Goal: Task Accomplishment & Management: Use online tool/utility

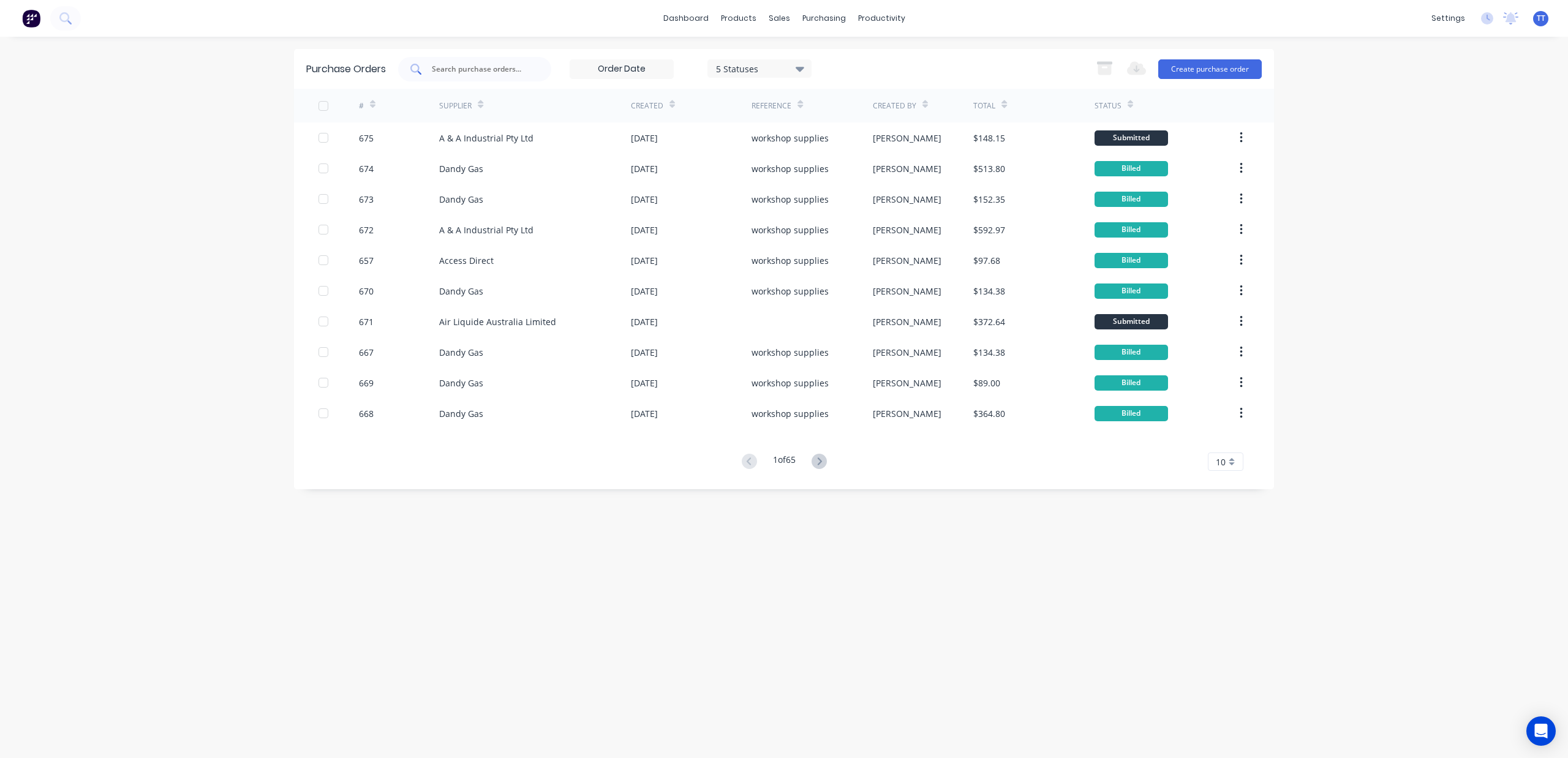
click at [464, 69] on input "text" at bounding box center [481, 69] width 102 height 12
type input "659"
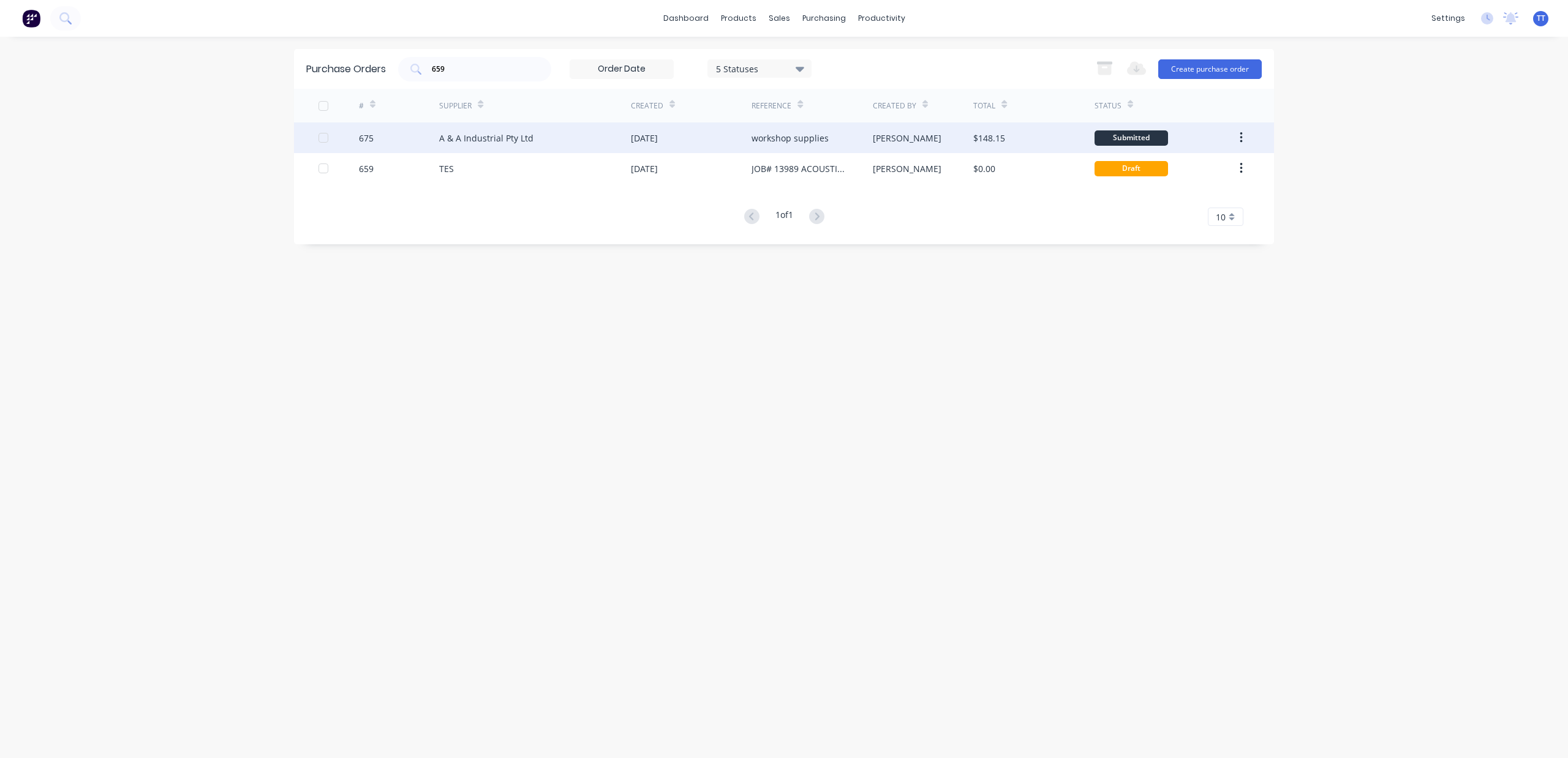
click at [467, 138] on div "A & A Industrial Pty Ltd" at bounding box center [486, 138] width 94 height 13
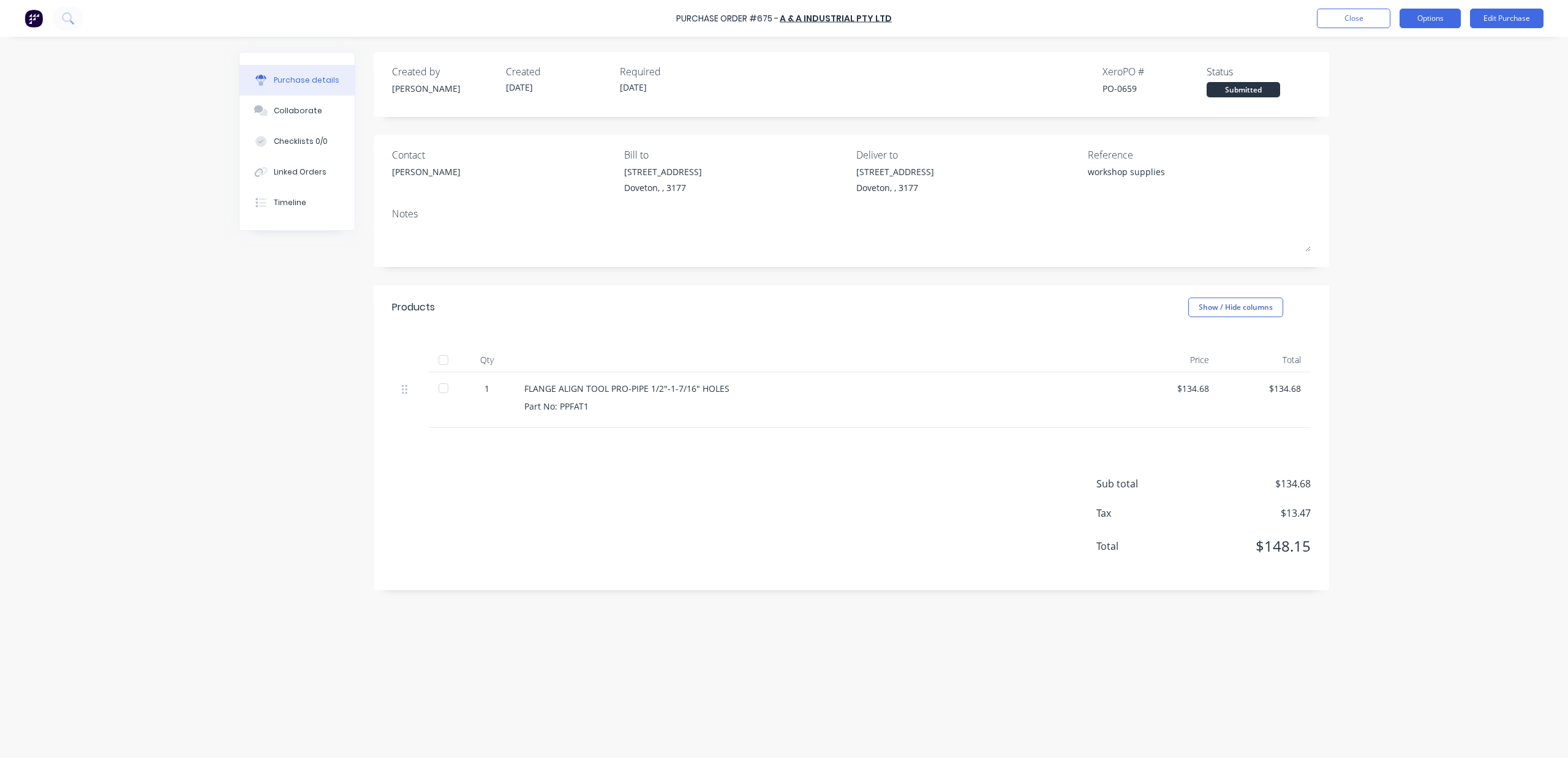
click at [1431, 13] on button "Options" at bounding box center [1430, 18] width 61 height 20
click at [1379, 57] on div "Print / Email" at bounding box center [1403, 50] width 94 height 17
click at [1373, 72] on div "With pricing" at bounding box center [1403, 74] width 94 height 17
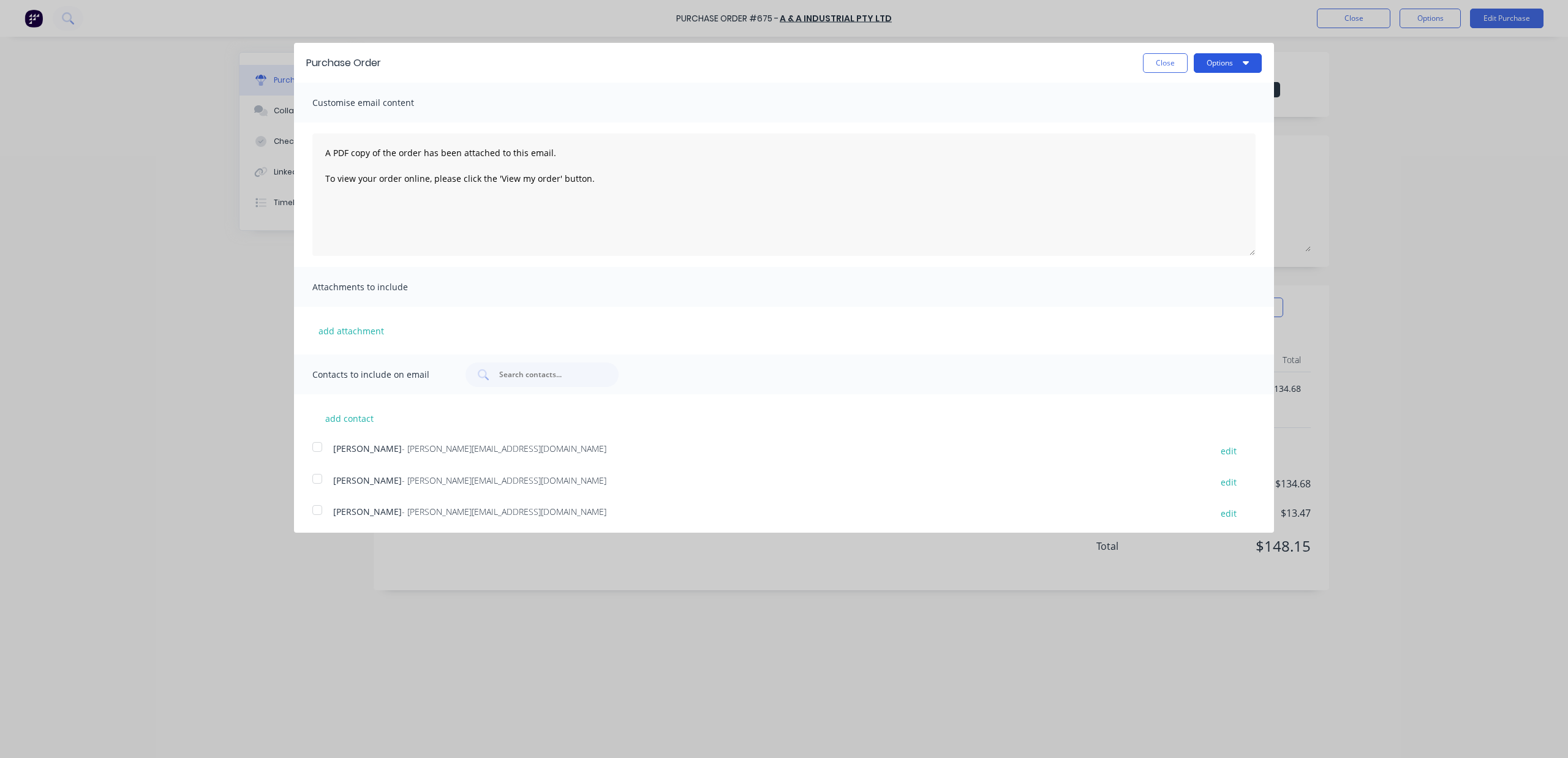
click at [1221, 70] on button "Options" at bounding box center [1228, 63] width 68 height 20
click at [1196, 86] on div "Print" at bounding box center [1203, 94] width 94 height 17
click at [1145, 61] on button "Close" at bounding box center [1165, 63] width 44 height 20
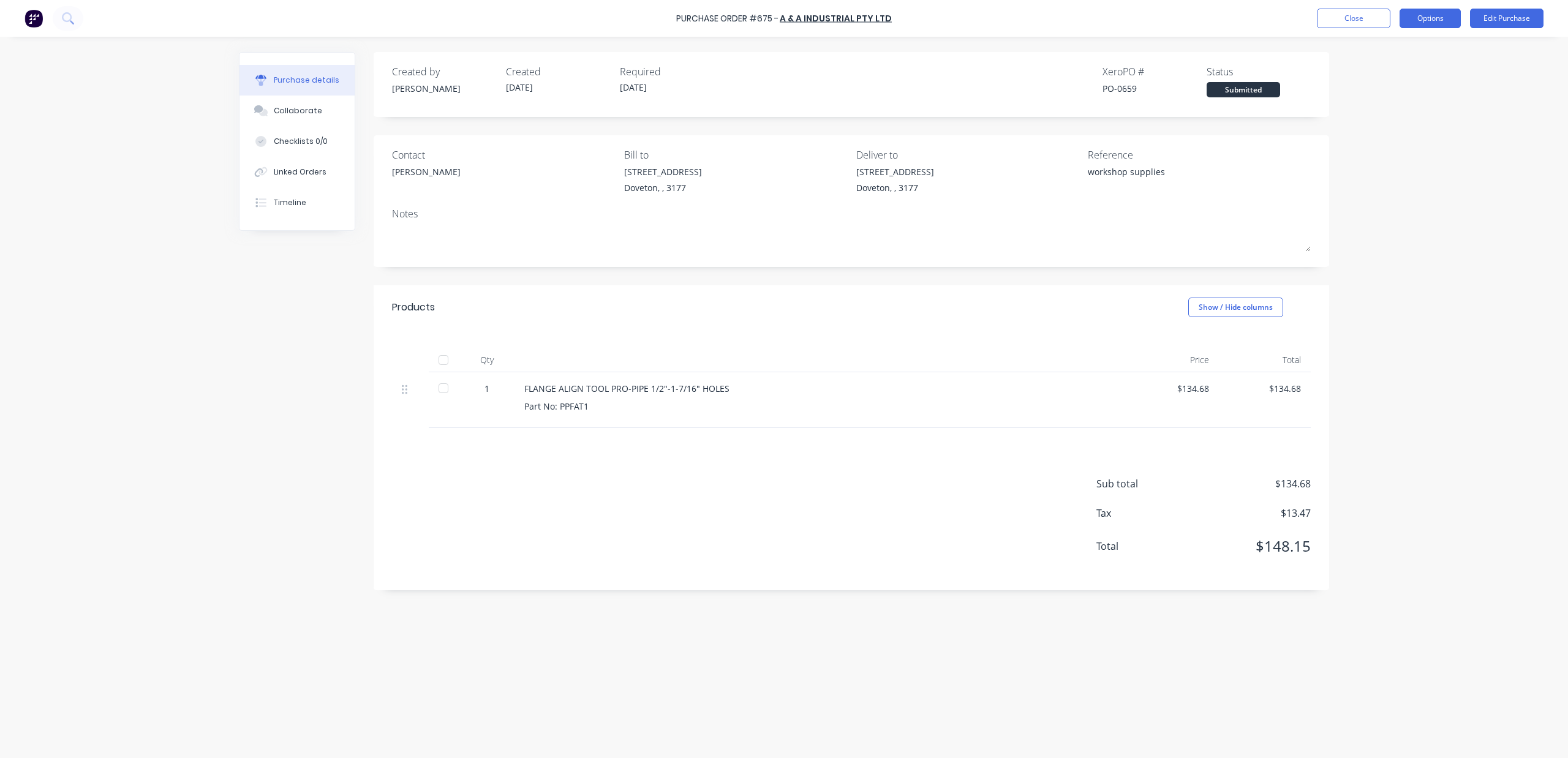
click at [1424, 12] on button "Options" at bounding box center [1430, 18] width 61 height 20
click at [1408, 69] on div "Convert to Bill" at bounding box center [1403, 74] width 94 height 17
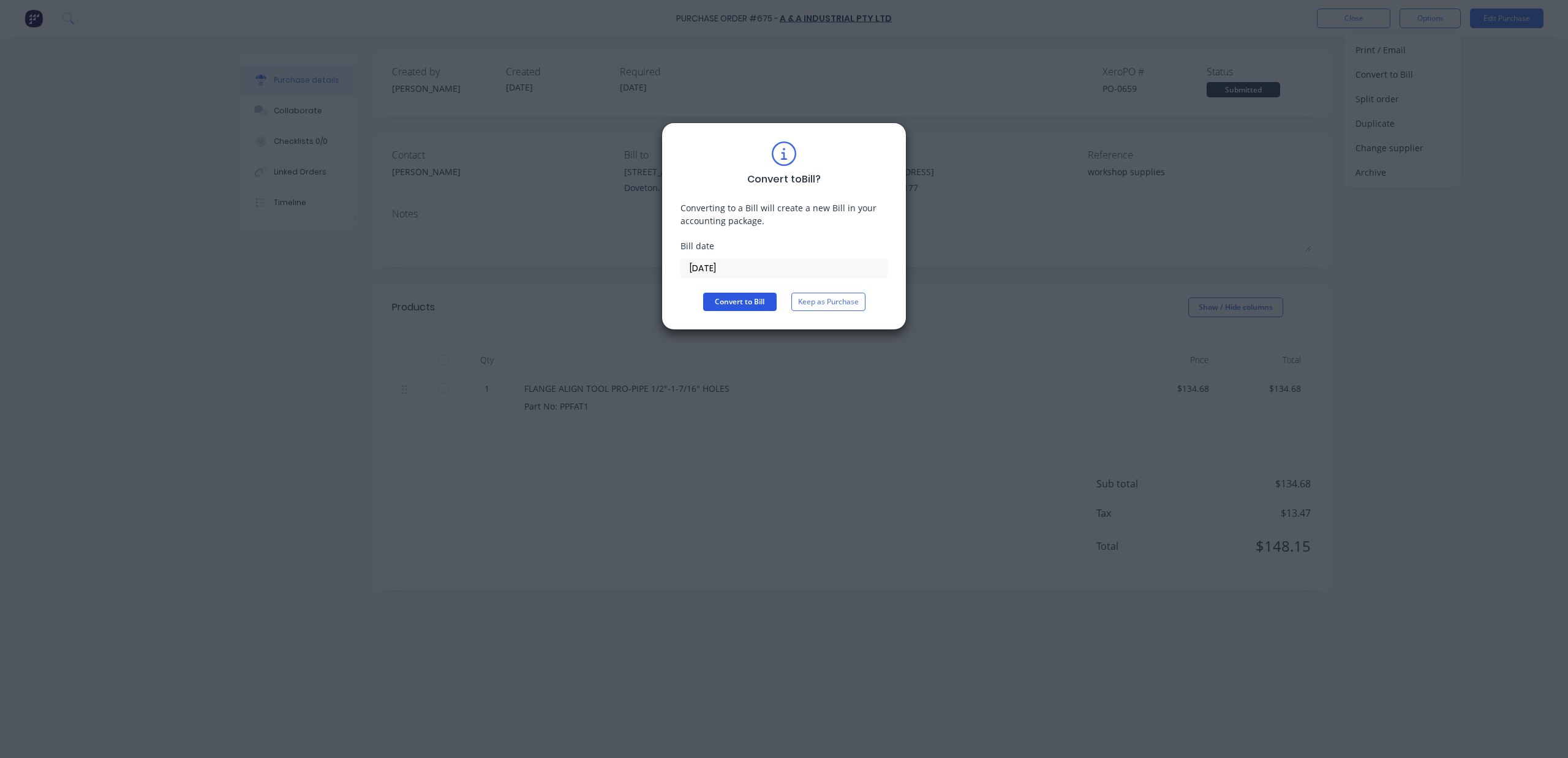
click at [725, 302] on button "Convert to Bill" at bounding box center [740, 301] width 73 height 18
type textarea "x"
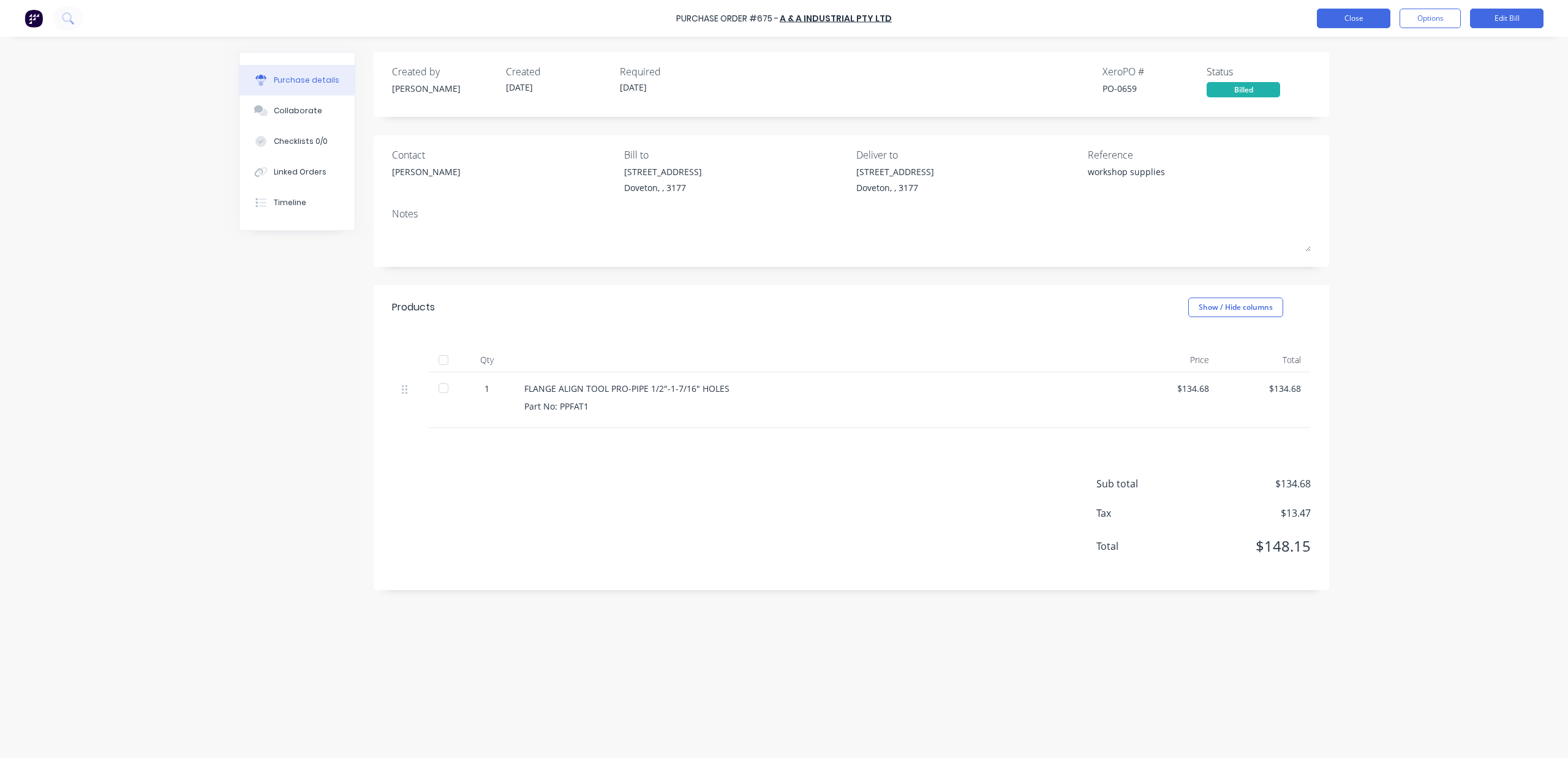
click at [1341, 18] on button "Close" at bounding box center [1354, 18] width 73 height 20
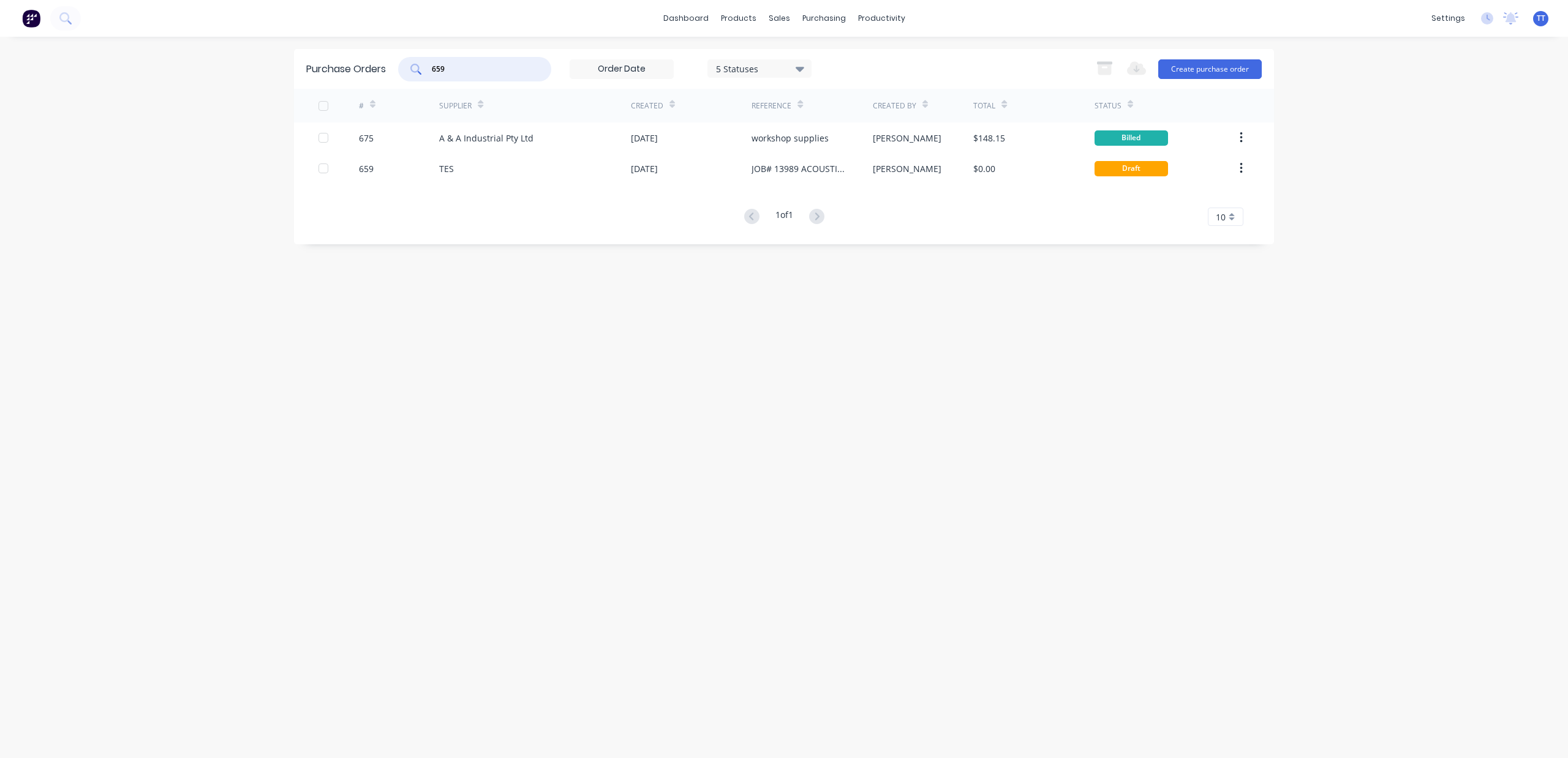
click at [510, 70] on input "659" at bounding box center [481, 69] width 102 height 12
type input "671"
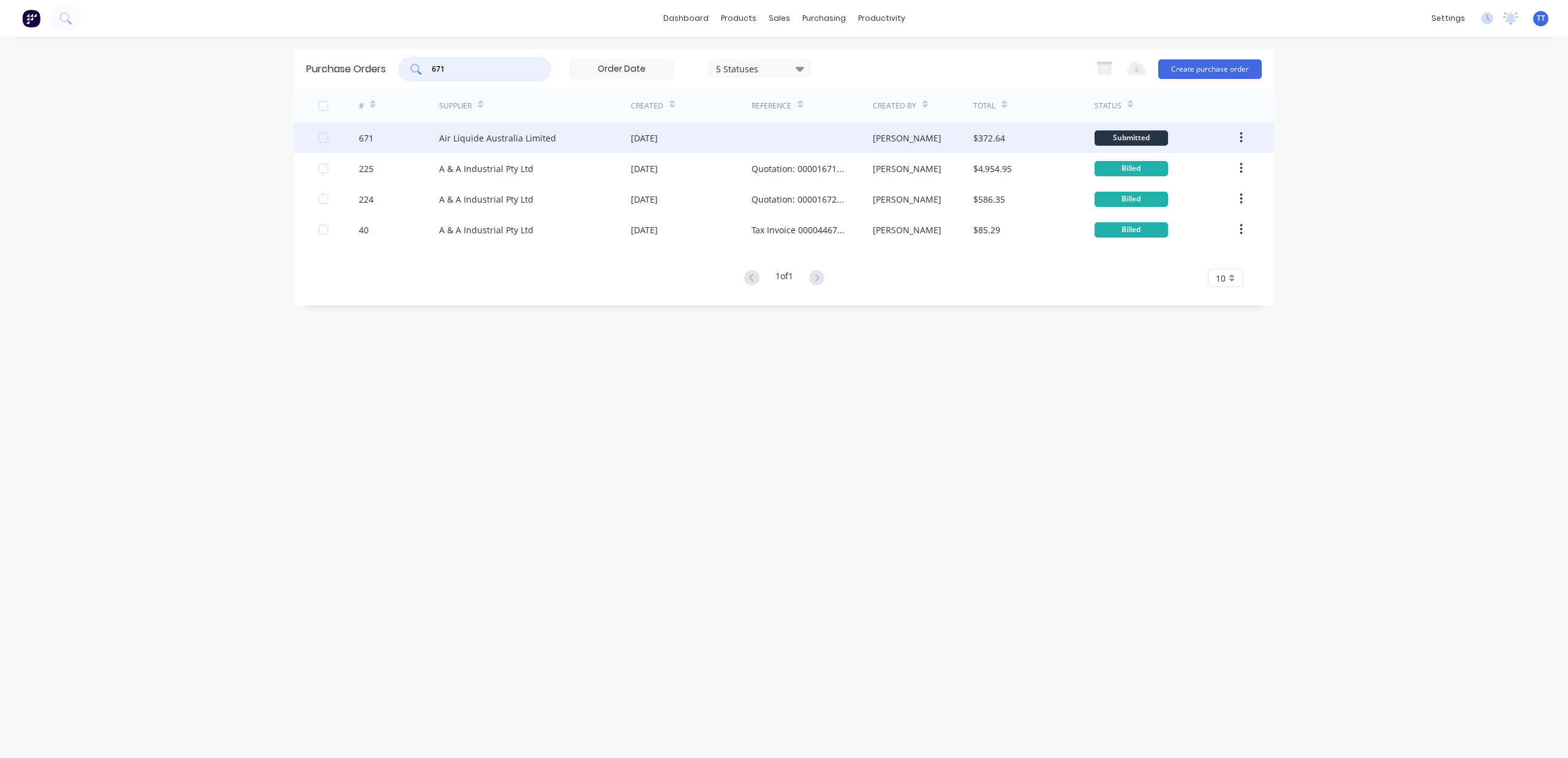
click at [684, 140] on div "[DATE]" at bounding box center [691, 138] width 121 height 30
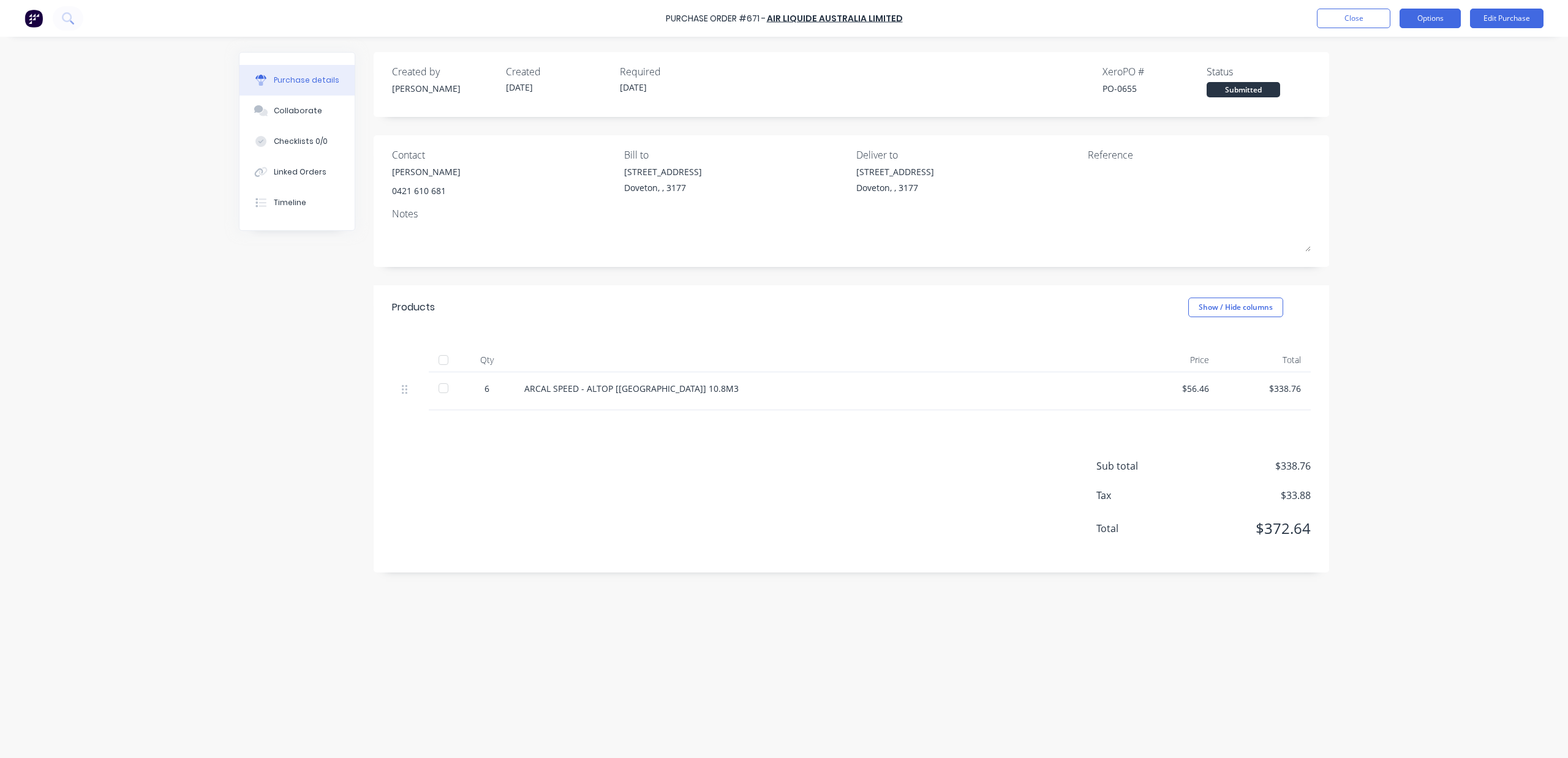
click at [1423, 16] on button "Options" at bounding box center [1430, 18] width 61 height 20
click at [1384, 43] on div "Print / Email" at bounding box center [1403, 50] width 94 height 17
click at [1376, 72] on div "With pricing" at bounding box center [1403, 74] width 94 height 17
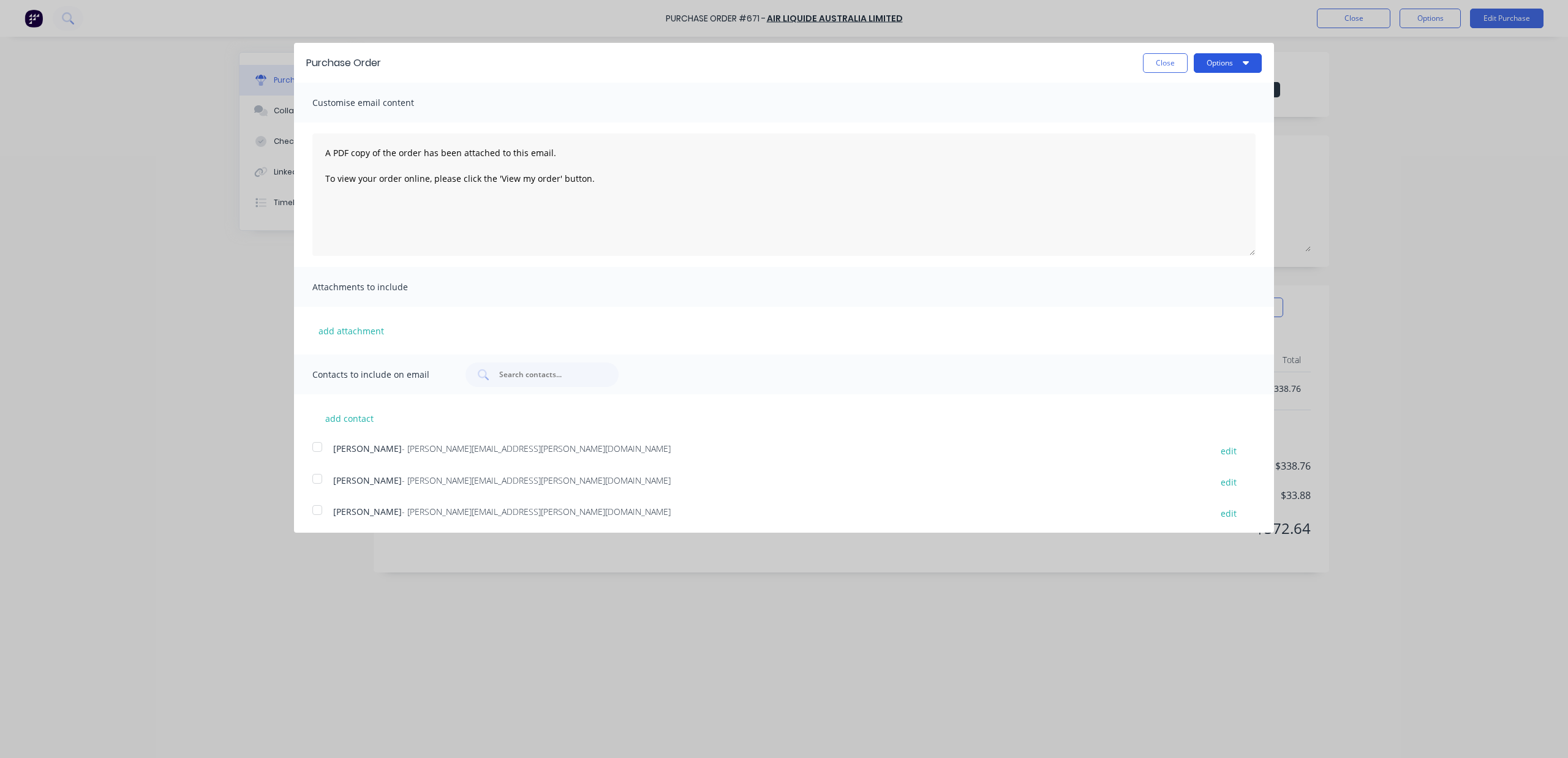
click at [1195, 63] on button "Options" at bounding box center [1228, 63] width 68 height 20
click at [1179, 91] on div "Print" at bounding box center [1203, 94] width 94 height 17
click at [1146, 57] on button "Close" at bounding box center [1165, 63] width 44 height 20
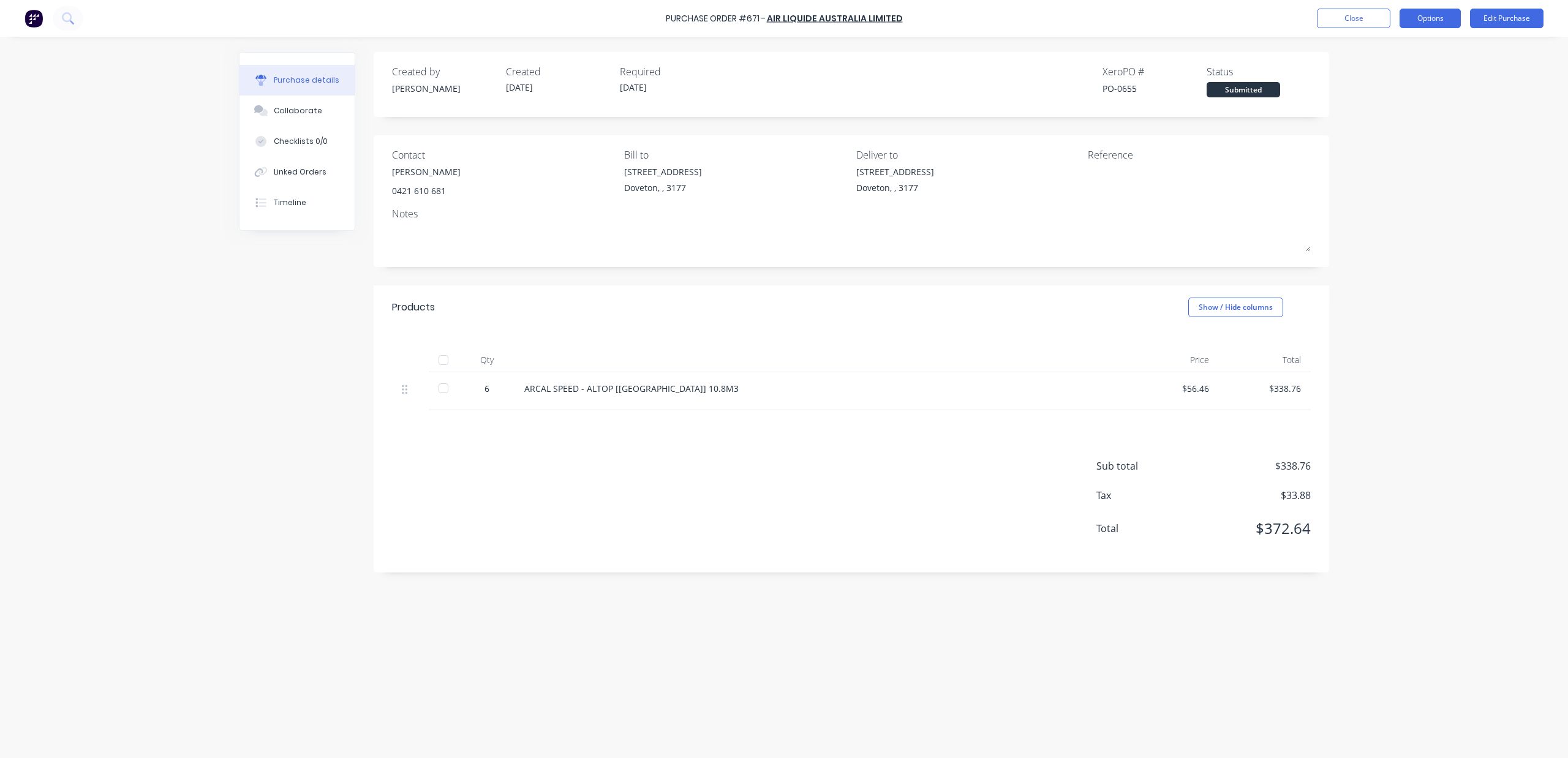
click at [1414, 10] on button "Options" at bounding box center [1430, 18] width 61 height 20
click at [1392, 69] on div "Convert to Bill" at bounding box center [1403, 74] width 94 height 17
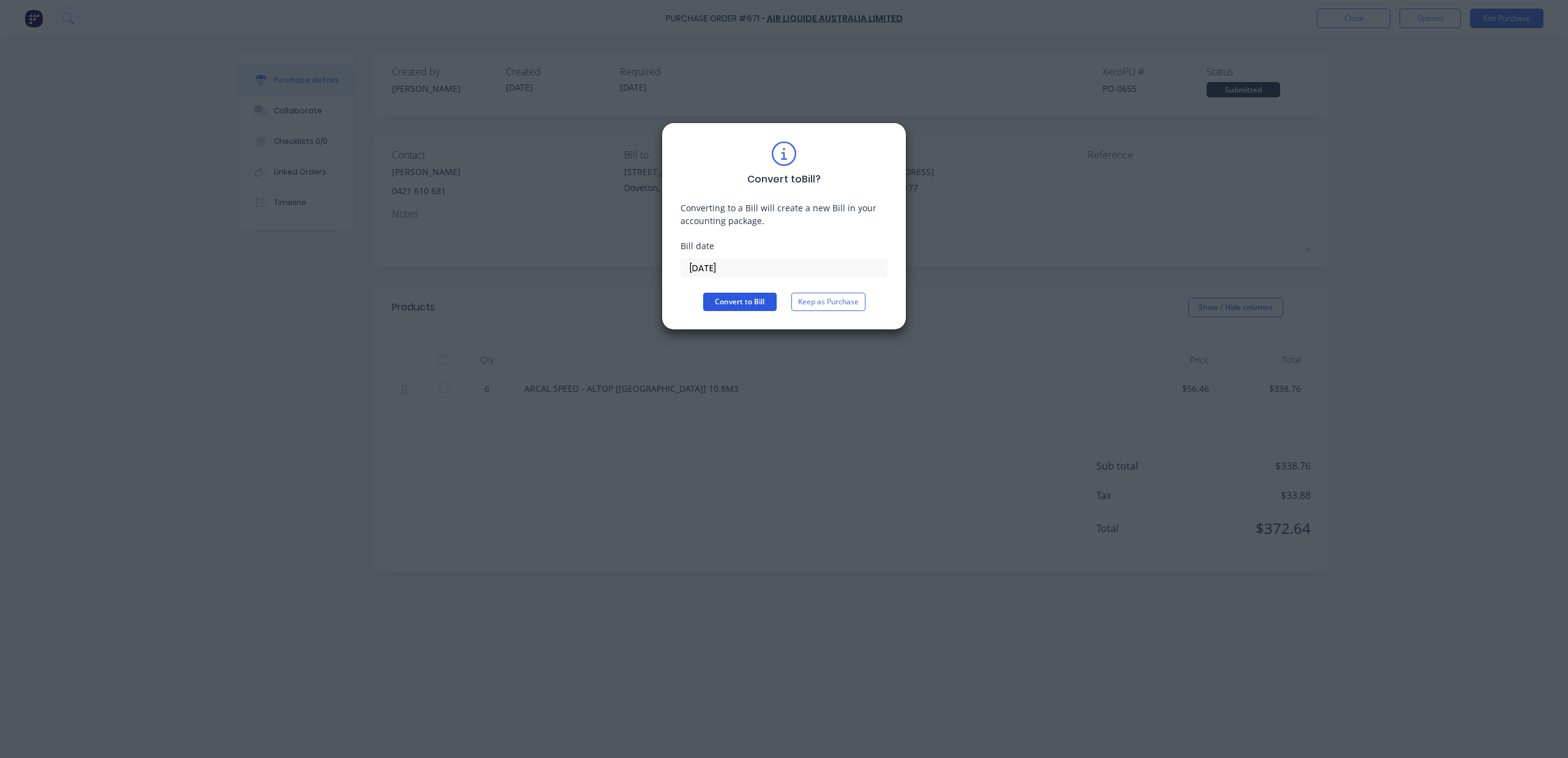
click at [752, 297] on button "Convert to Bill" at bounding box center [740, 301] width 73 height 18
